Goal: Task Accomplishment & Management: Manage account settings

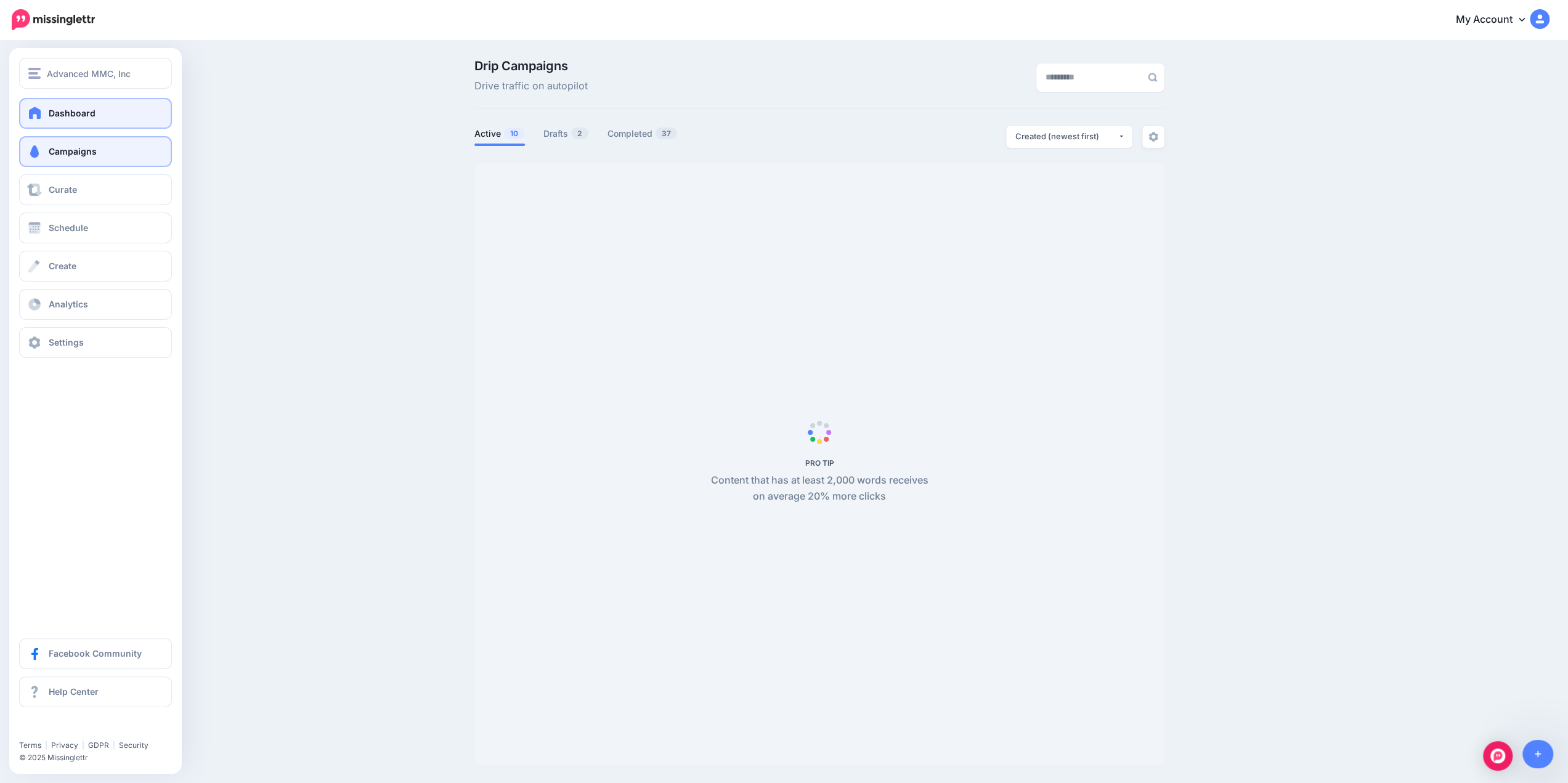
click at [68, 117] on span "Dashboard" at bounding box center [72, 113] width 47 height 10
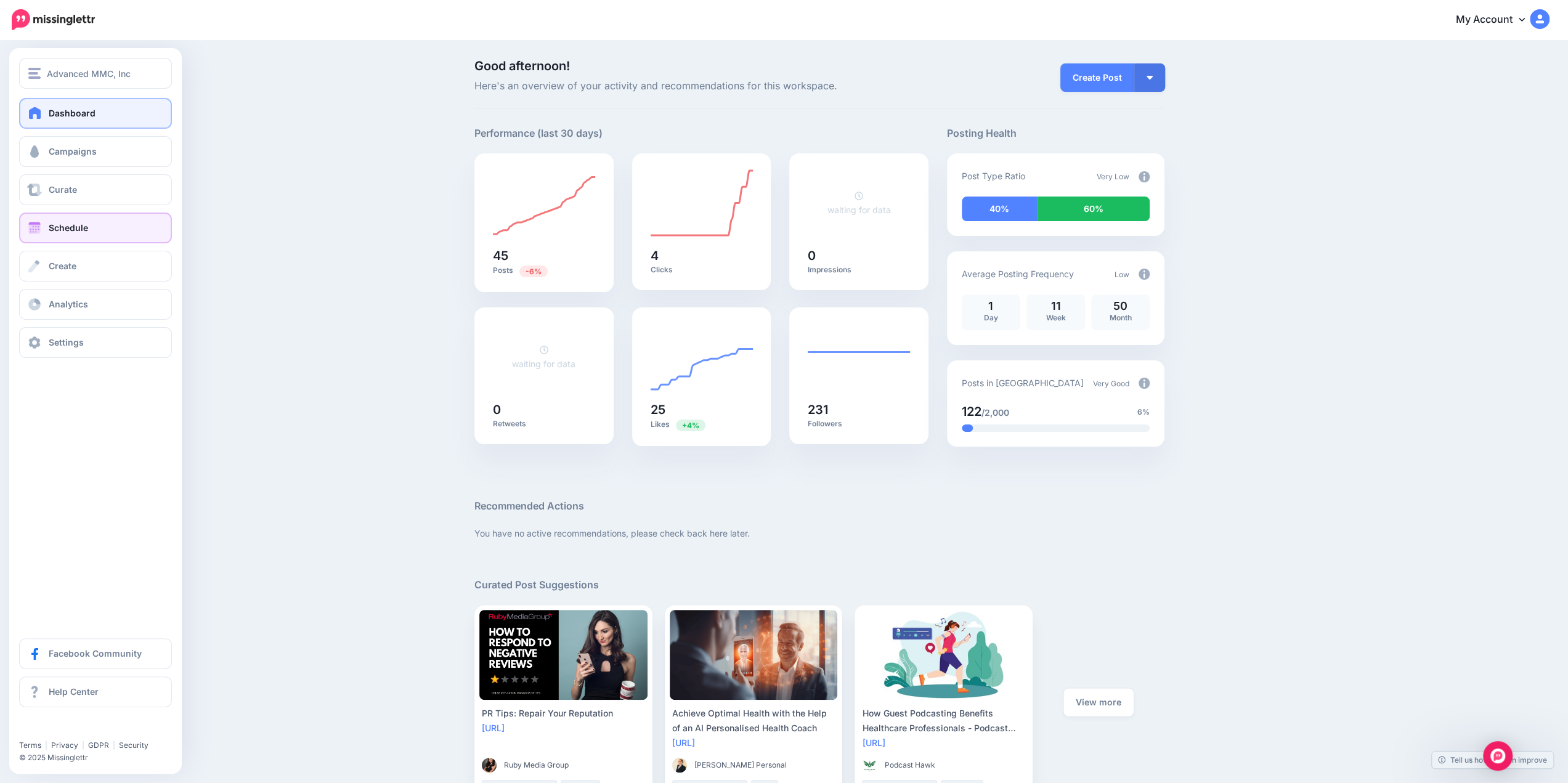
click at [57, 220] on link "Schedule" at bounding box center [95, 228] width 153 height 31
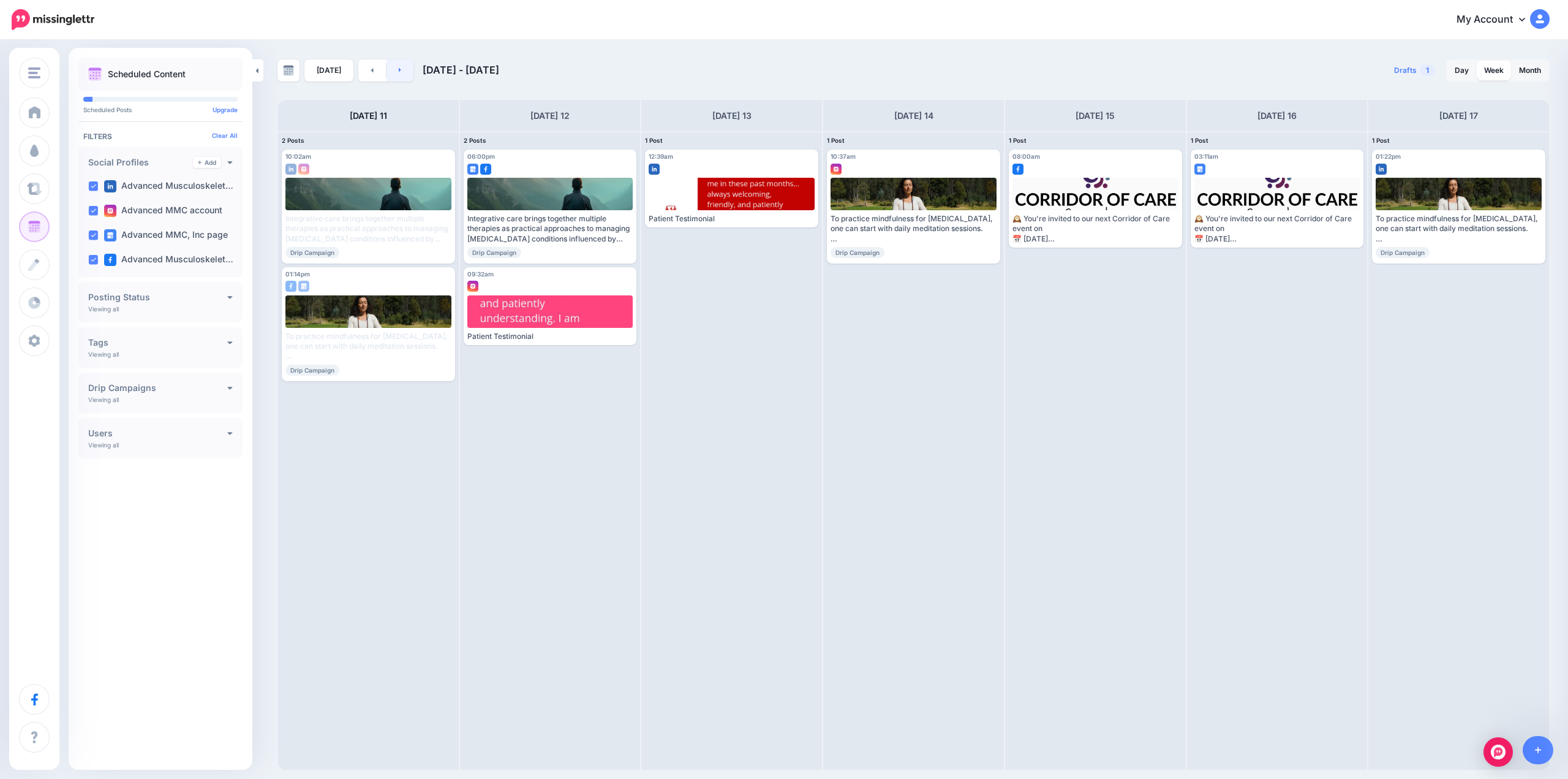
click at [402, 72] on link at bounding box center [400, 70] width 27 height 22
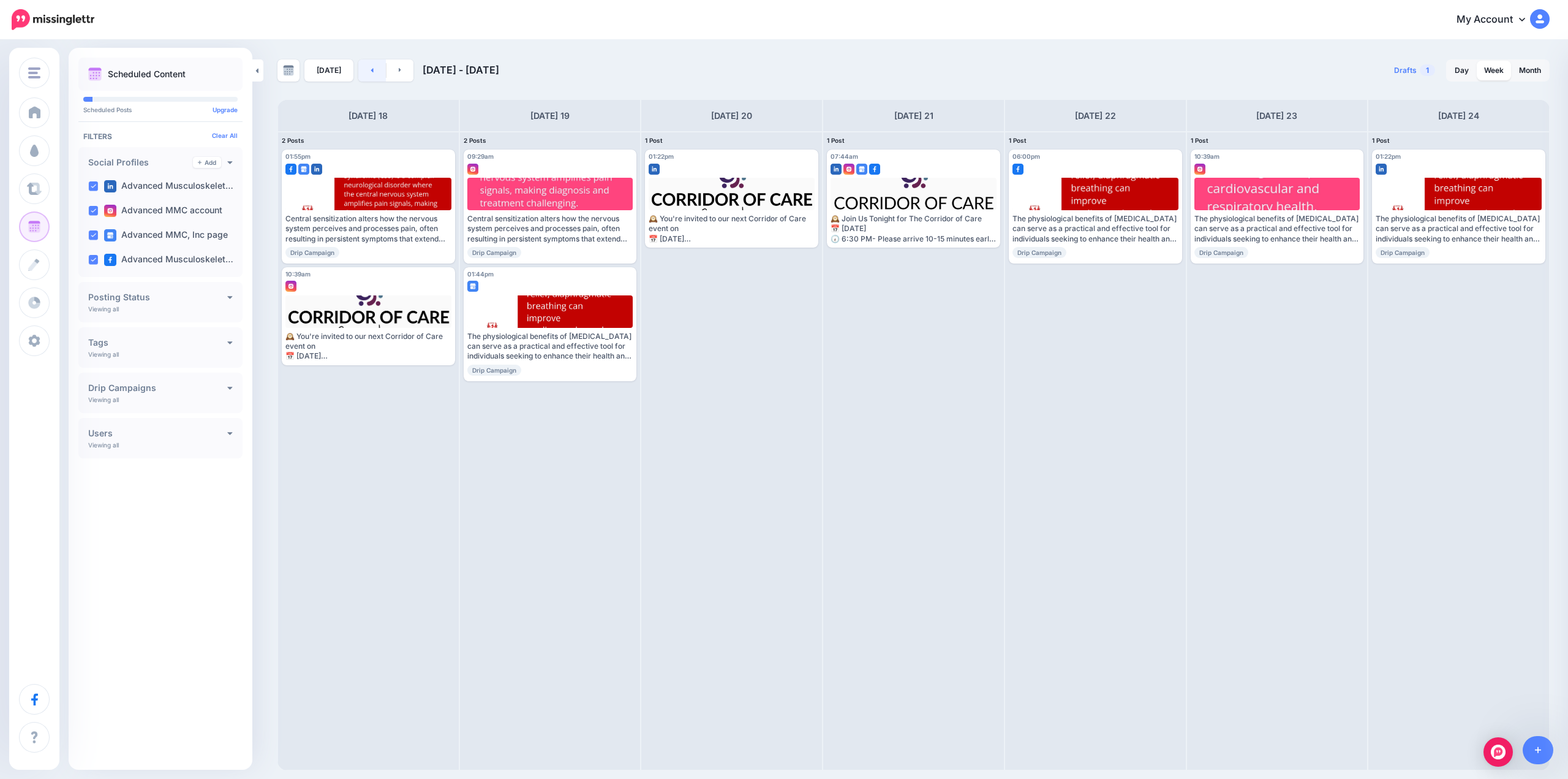
click at [365, 75] on link at bounding box center [372, 70] width 27 height 22
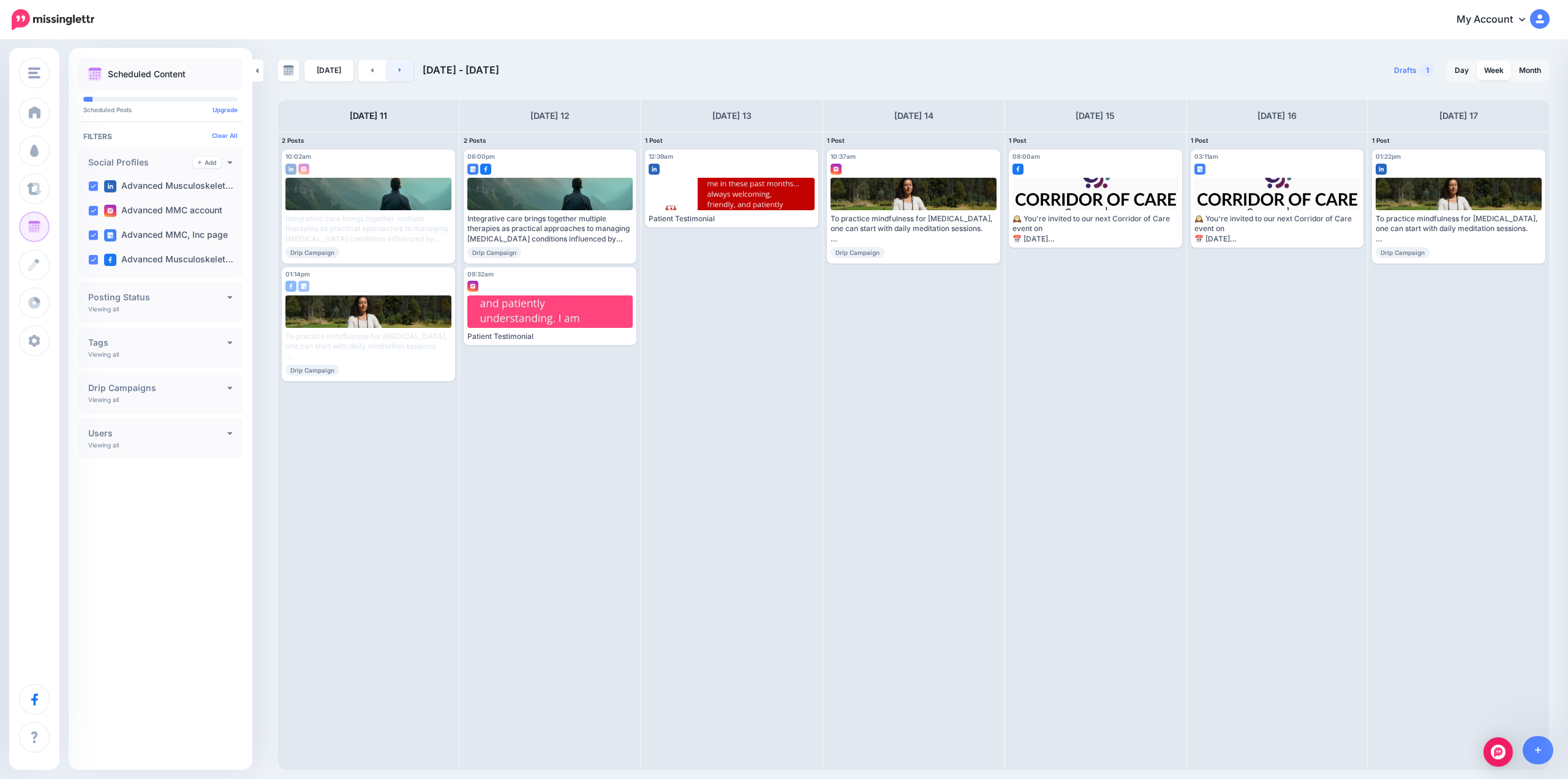
click at [399, 73] on icon at bounding box center [400, 69] width 3 height 7
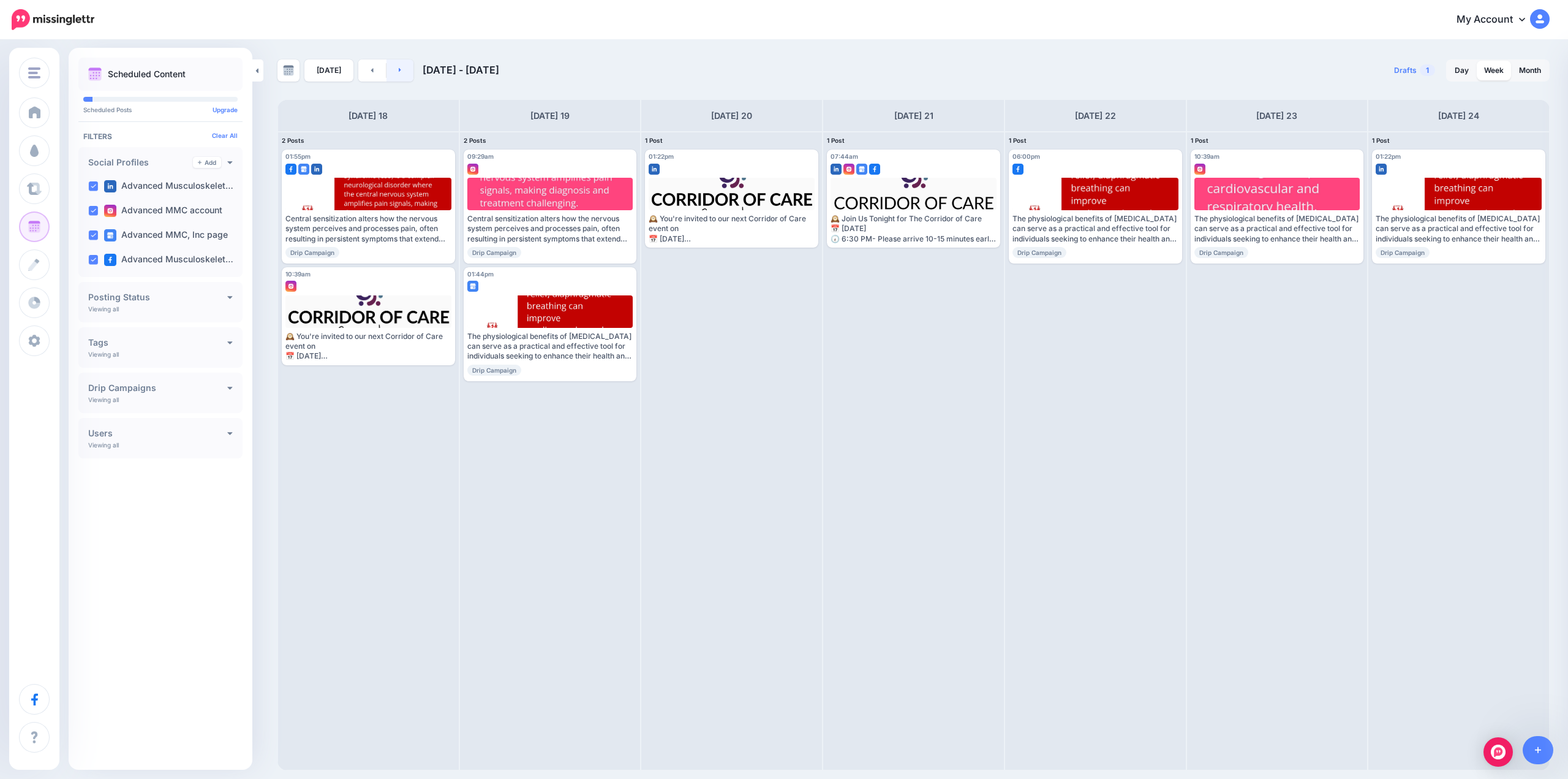
click at [397, 76] on link at bounding box center [400, 70] width 27 height 22
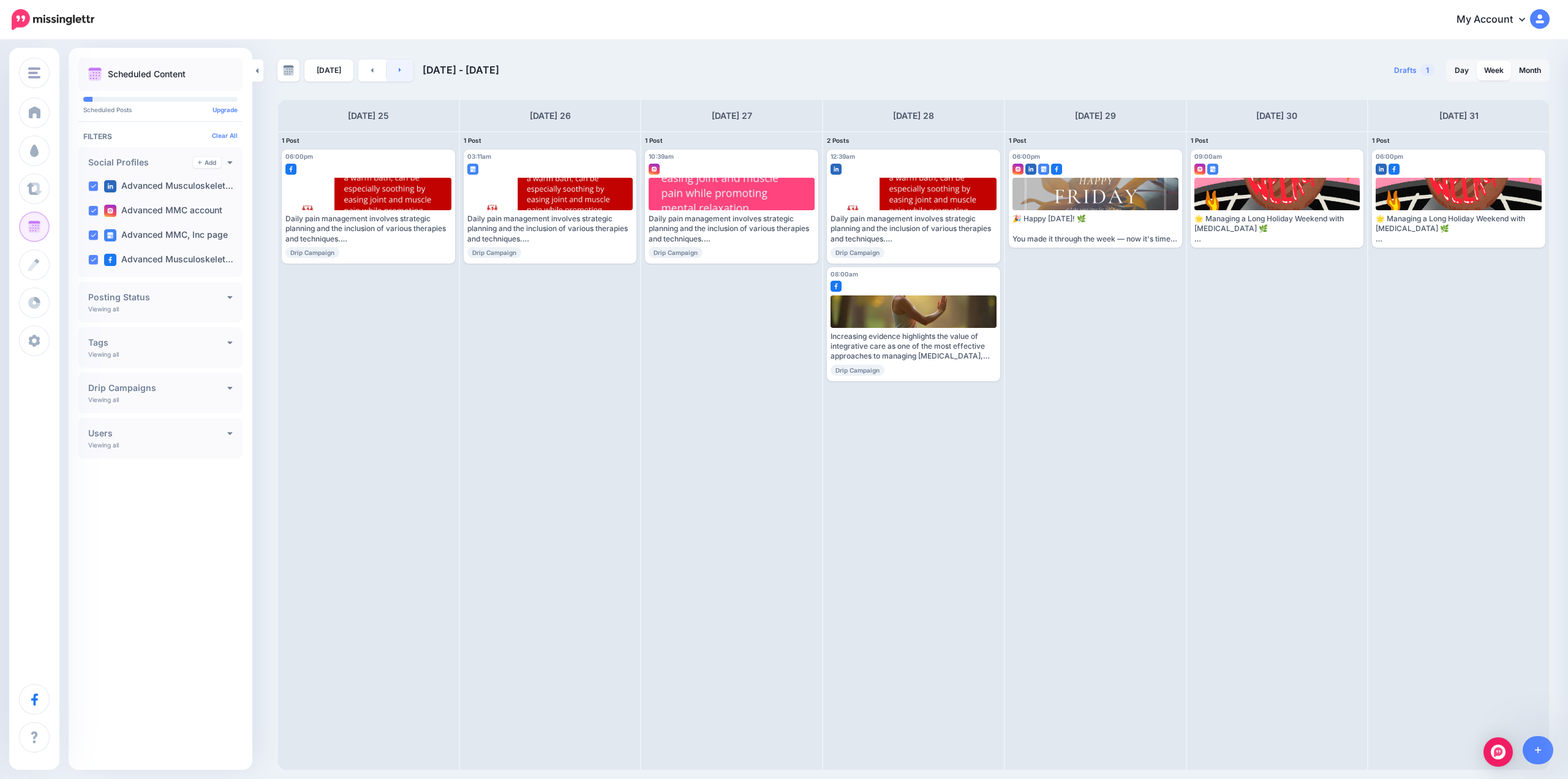
click at [397, 76] on link at bounding box center [400, 70] width 27 height 22
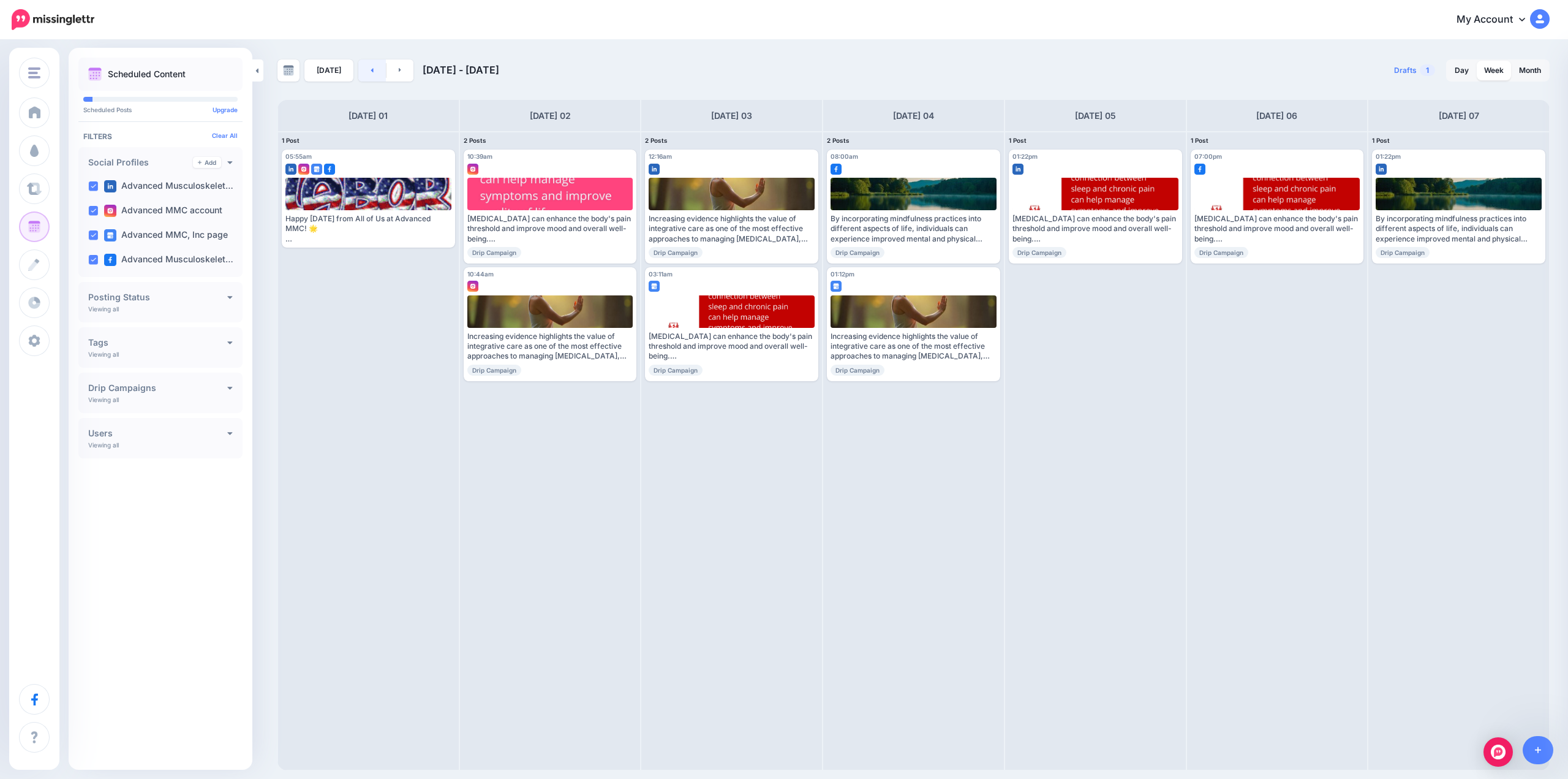
click at [374, 77] on link at bounding box center [372, 70] width 27 height 22
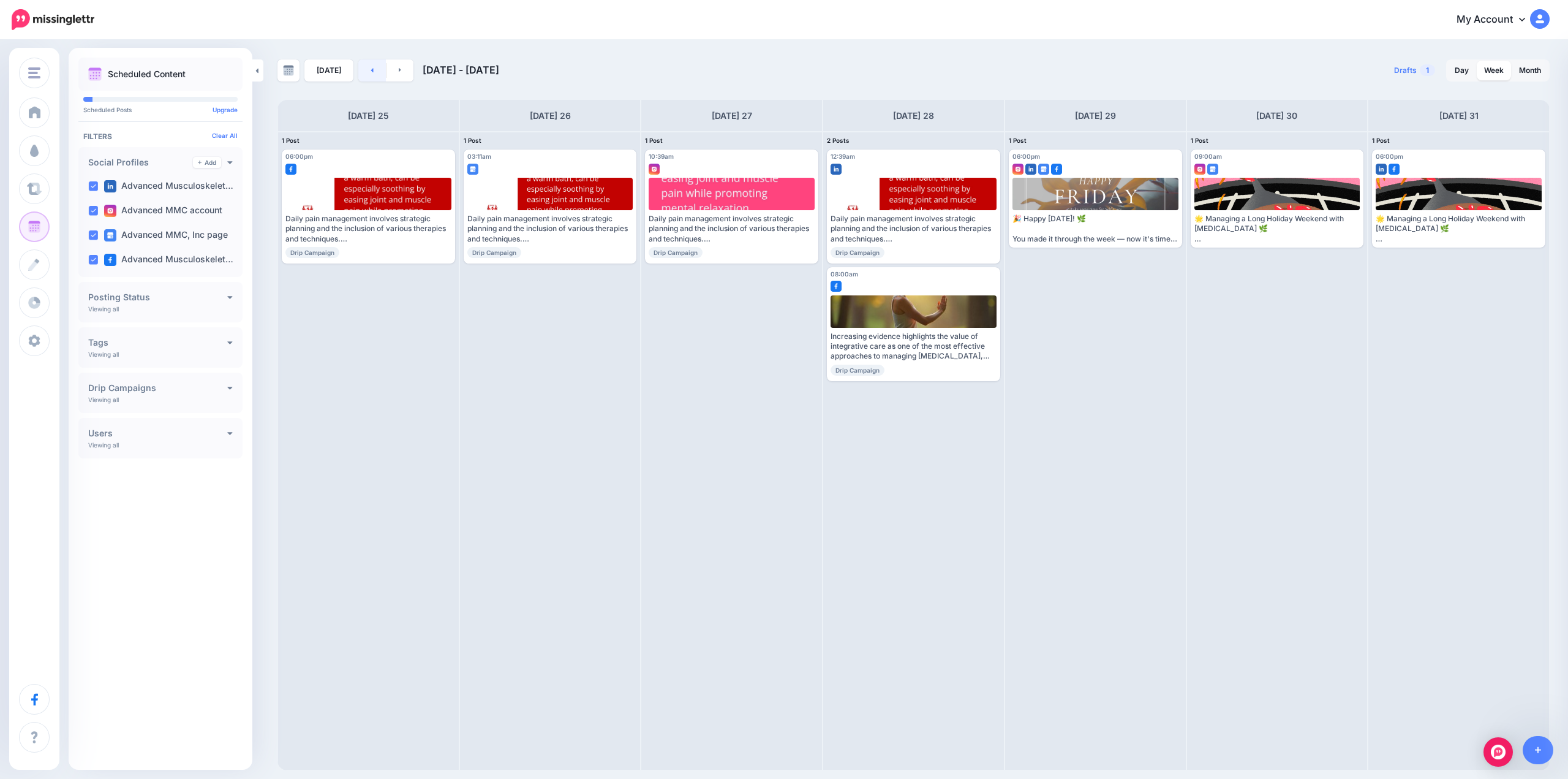
click at [374, 77] on link at bounding box center [372, 70] width 27 height 22
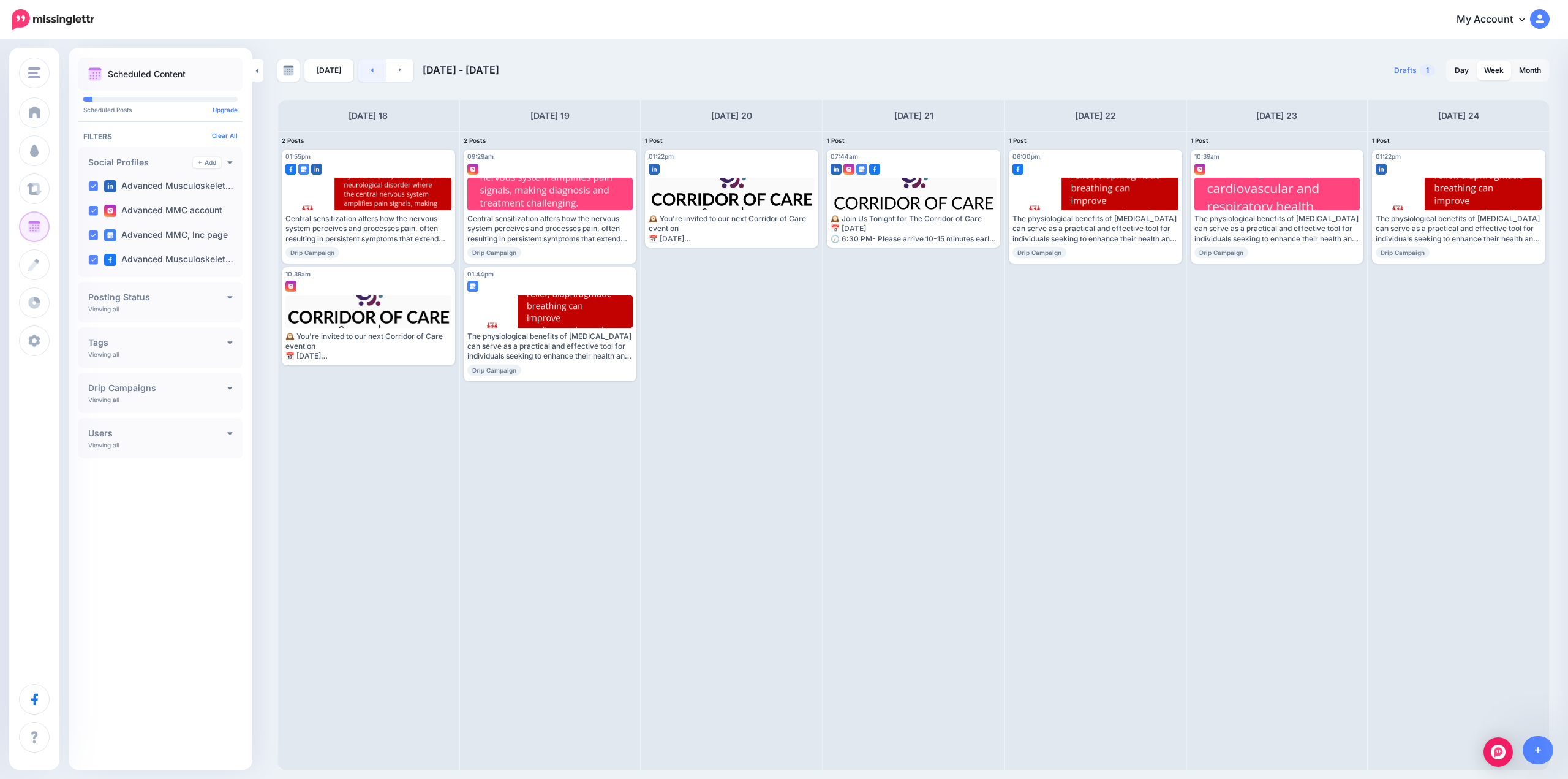
click at [374, 77] on link at bounding box center [372, 70] width 27 height 22
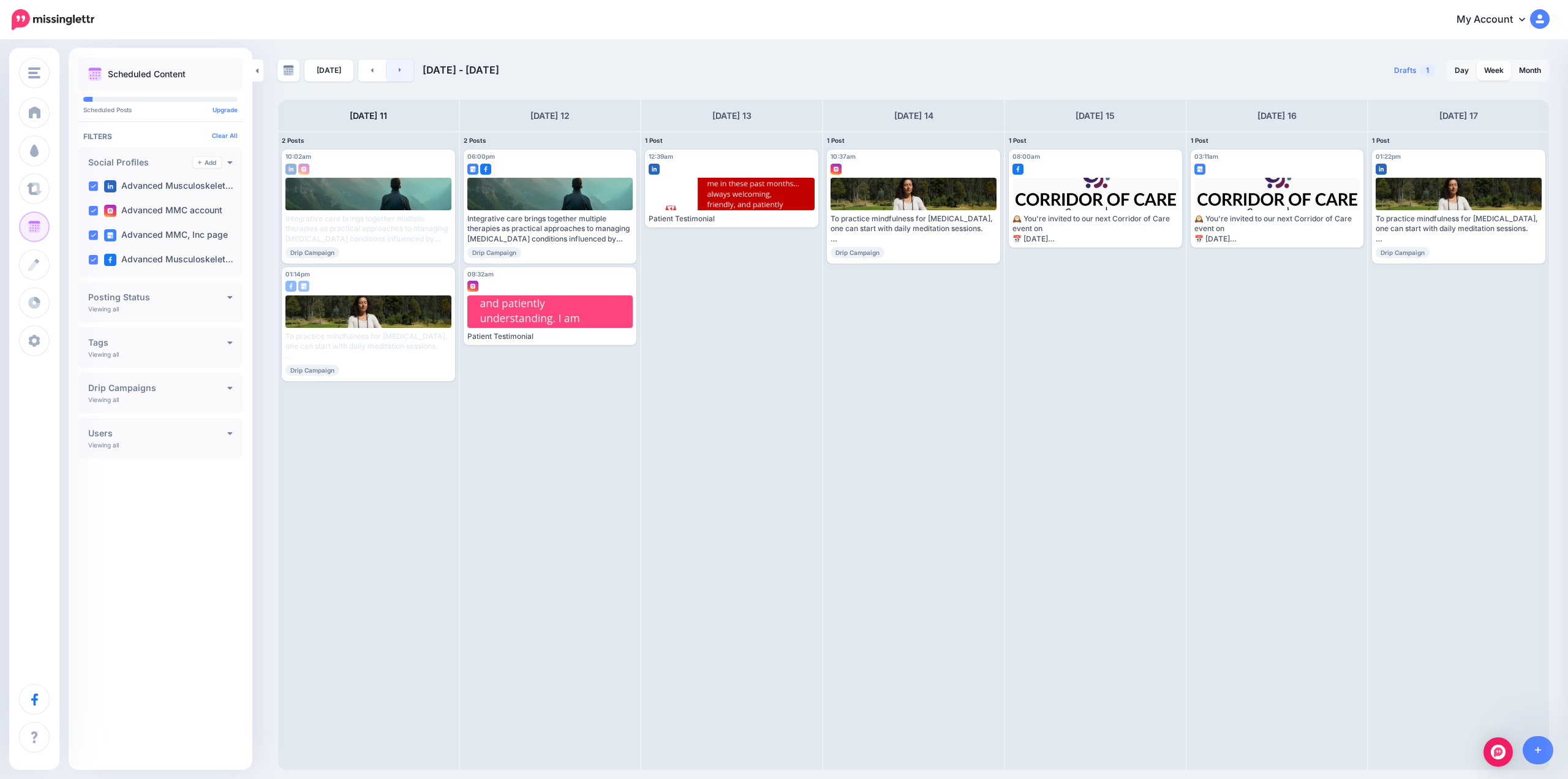
click at [403, 70] on link at bounding box center [400, 70] width 27 height 22
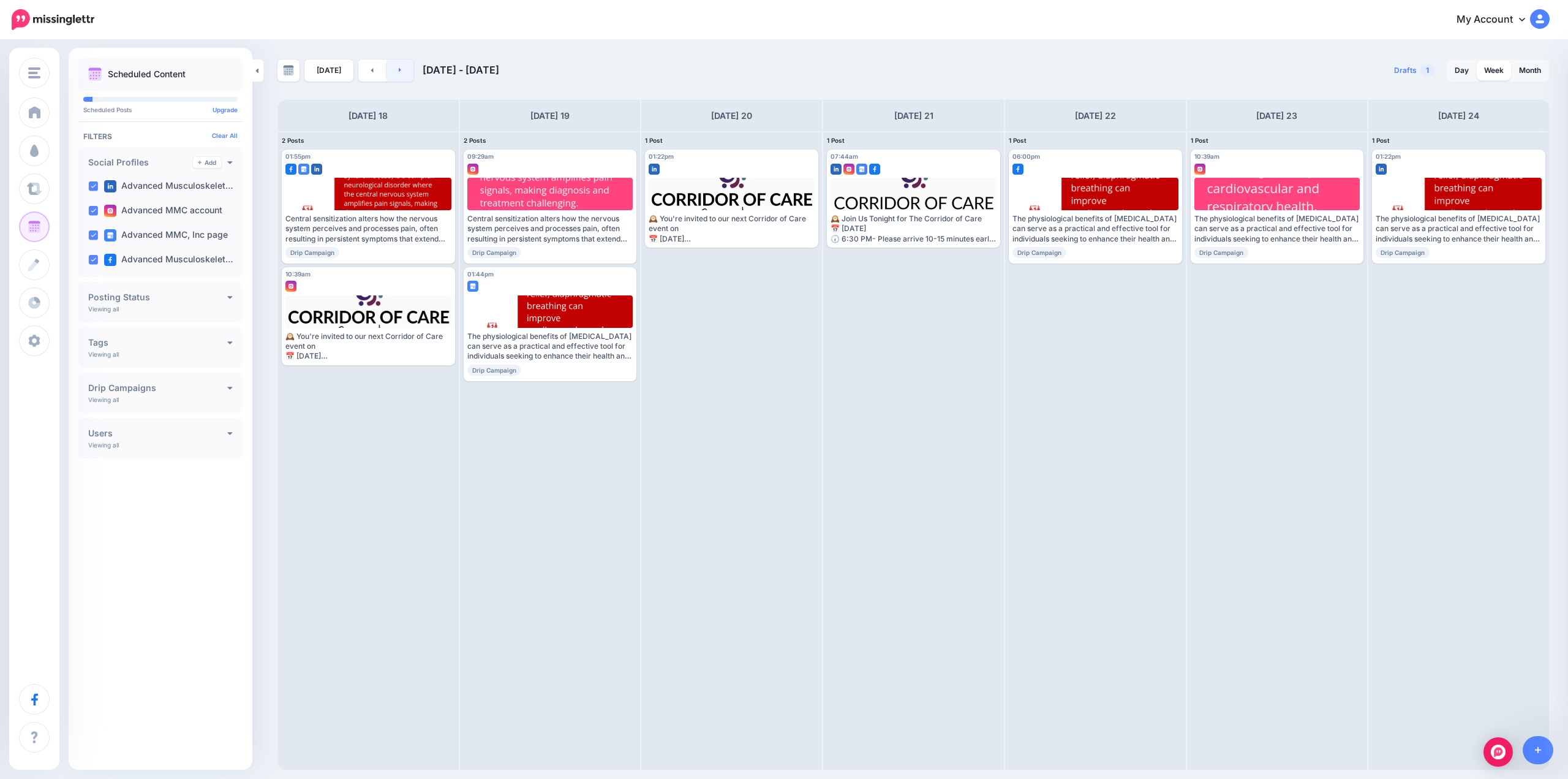
click at [408, 69] on link at bounding box center [400, 70] width 27 height 22
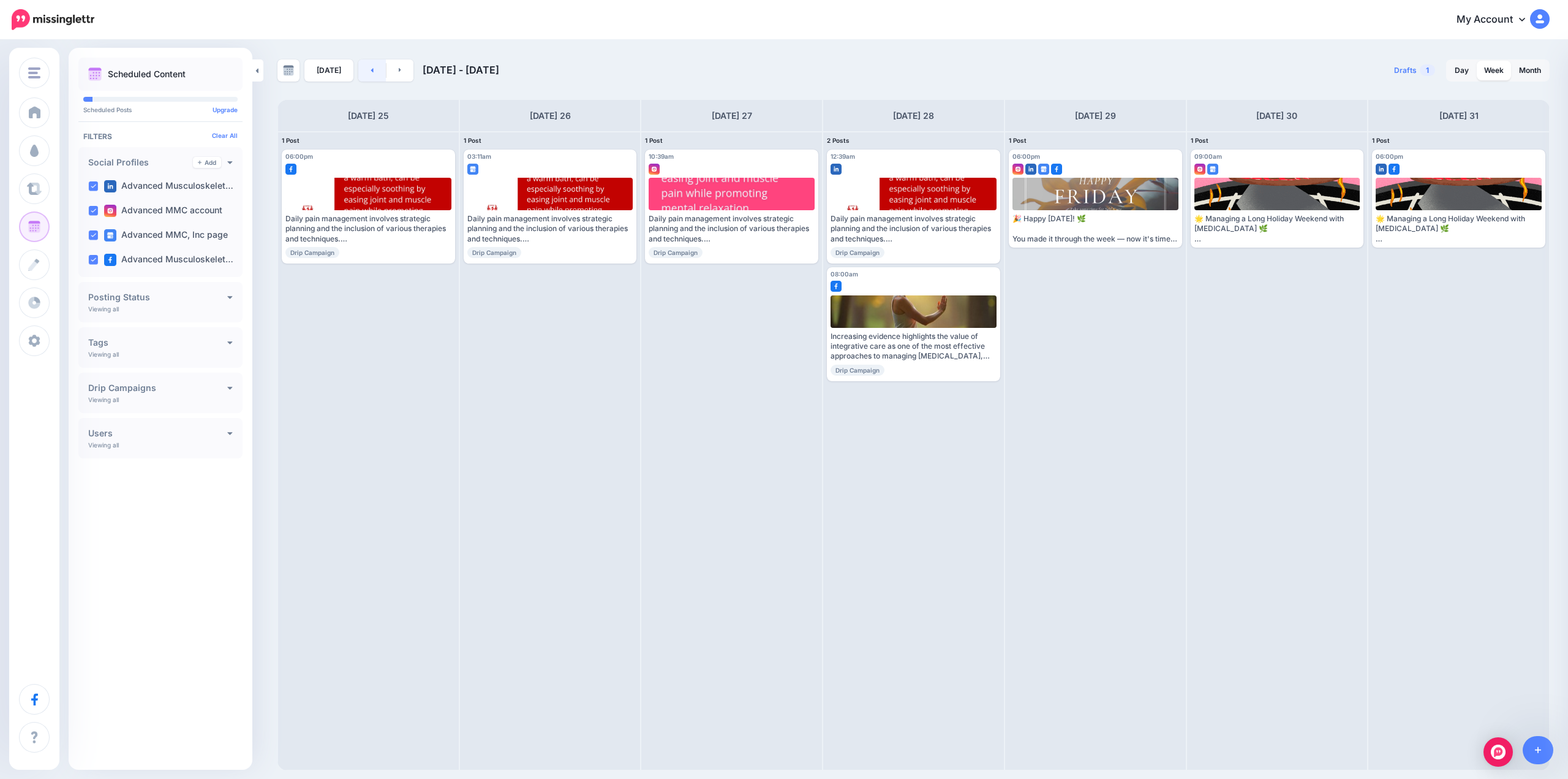
click at [359, 69] on link at bounding box center [372, 70] width 27 height 22
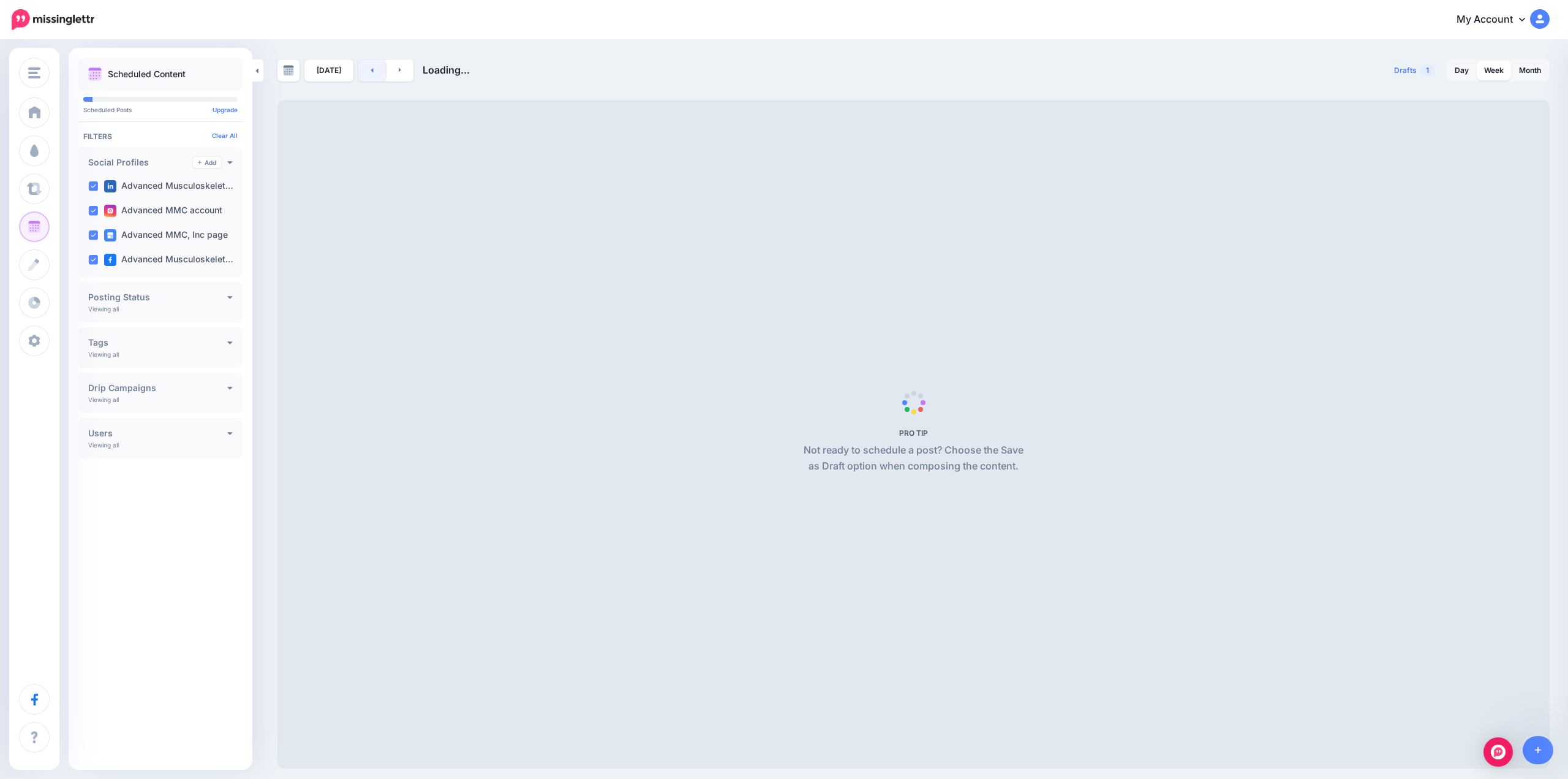
click at [359, 69] on link at bounding box center [372, 70] width 27 height 22
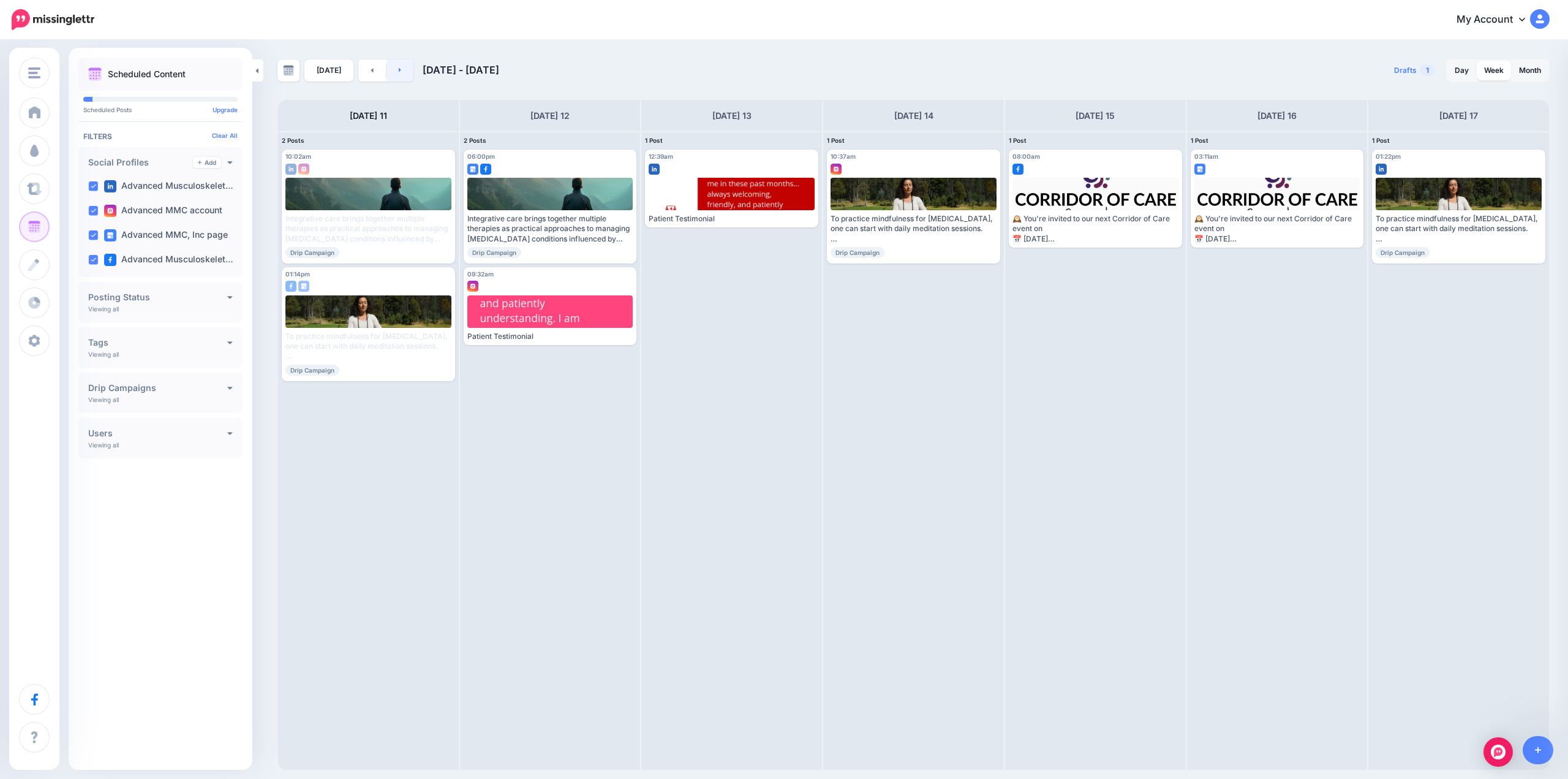
click at [399, 66] on icon at bounding box center [400, 69] width 3 height 7
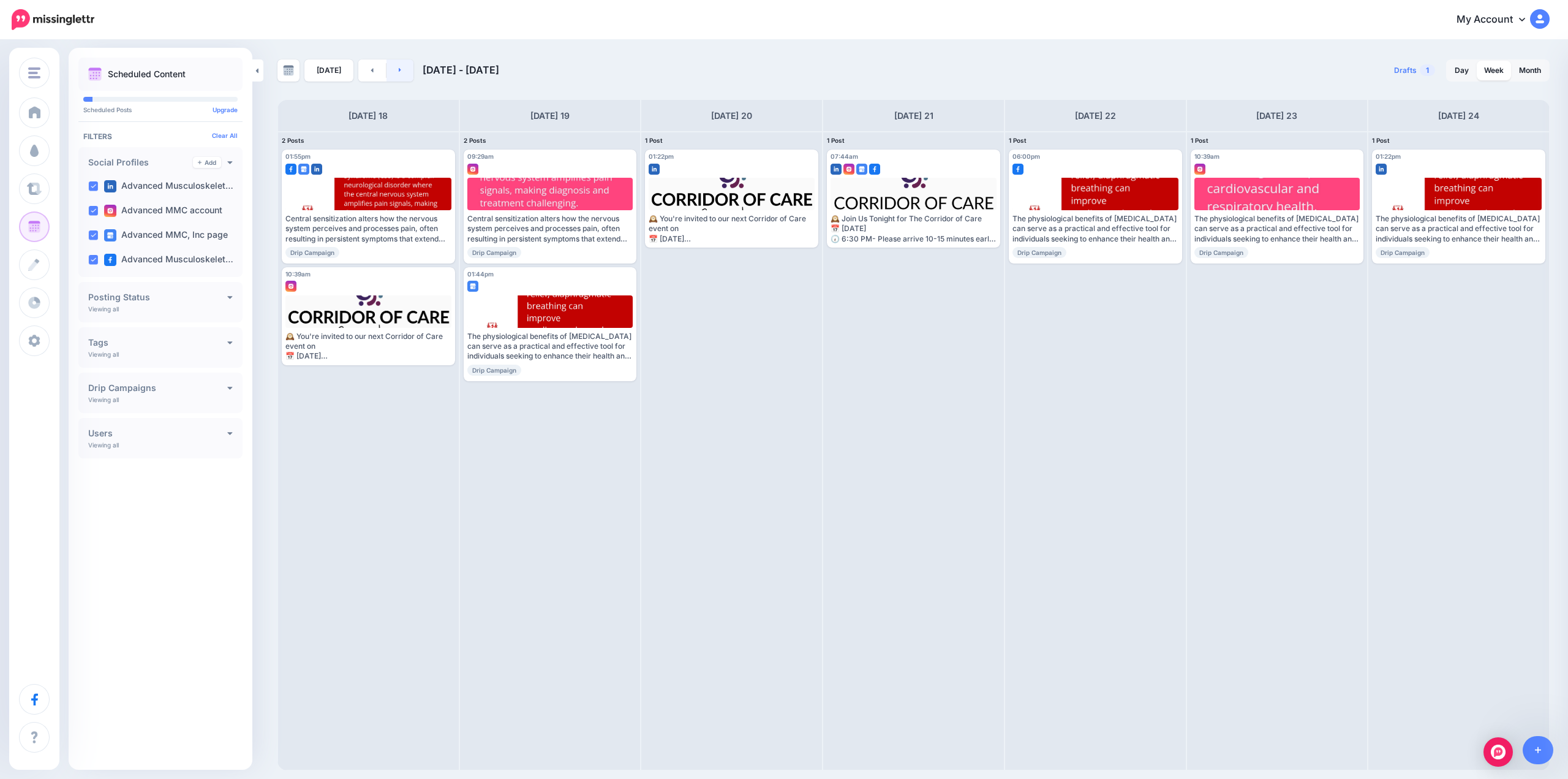
click at [399, 66] on icon at bounding box center [400, 69] width 3 height 7
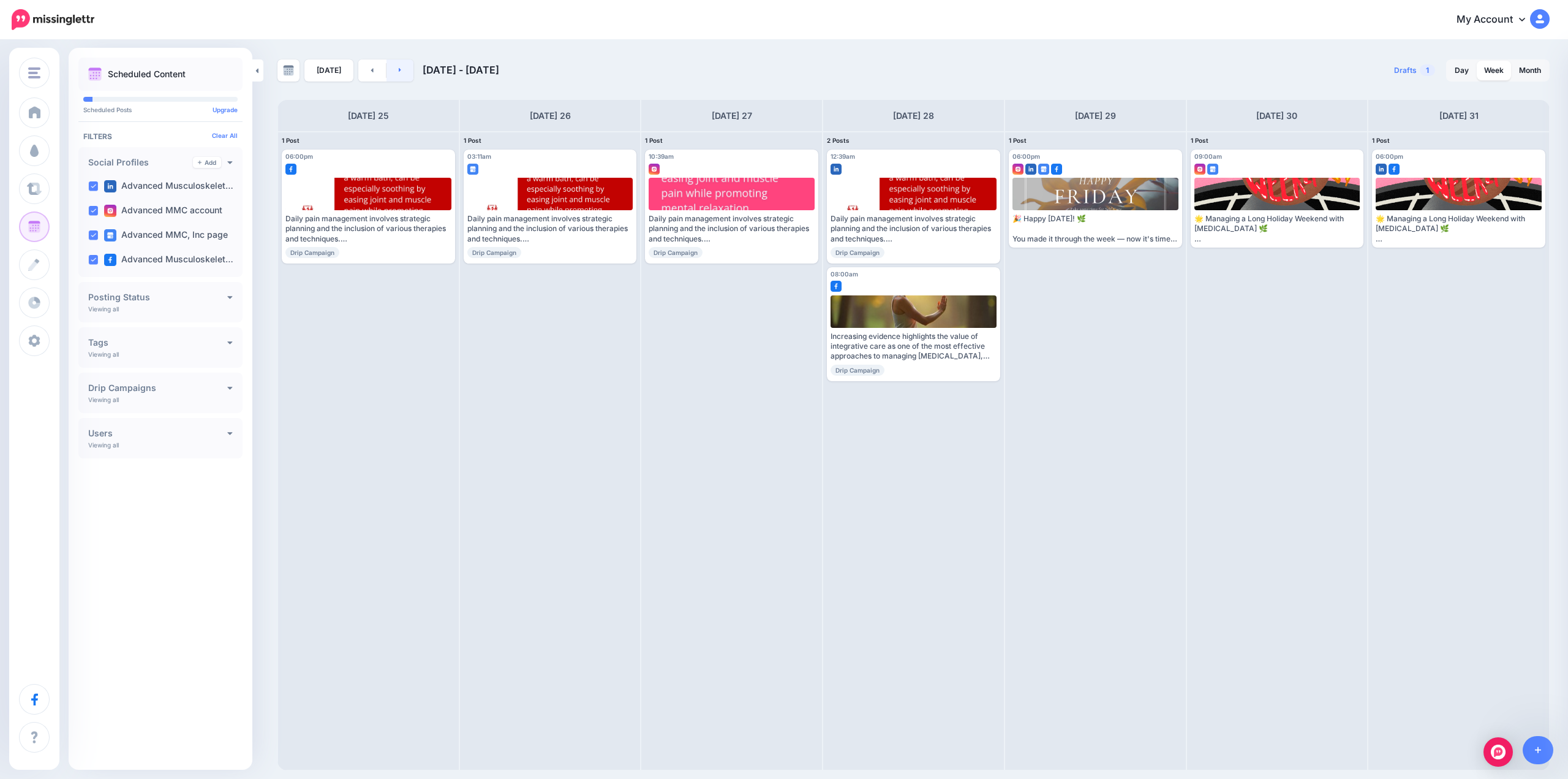
click at [399, 66] on icon at bounding box center [400, 69] width 3 height 7
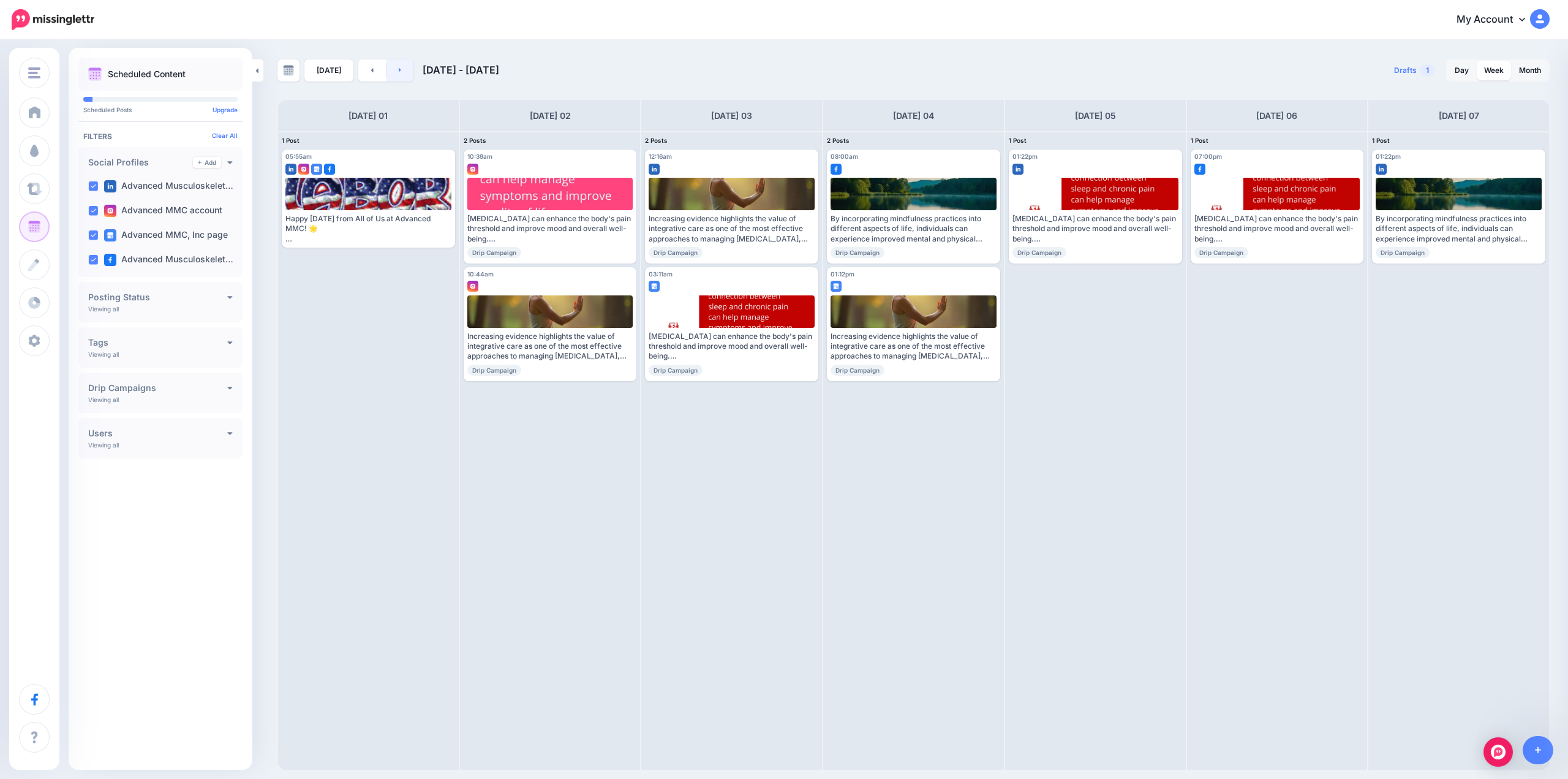
click at [399, 66] on icon at bounding box center [400, 69] width 3 height 7
